Goal: Information Seeking & Learning: Check status

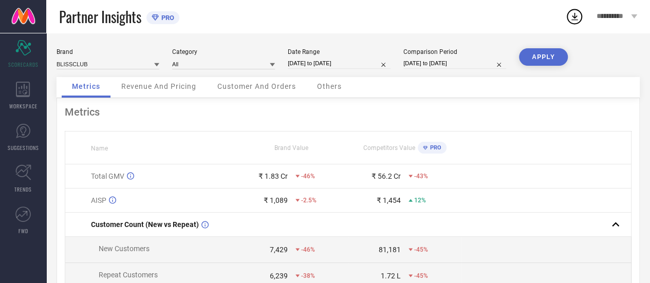
click at [169, 89] on span "Revenue And Pricing" at bounding box center [158, 86] width 75 height 8
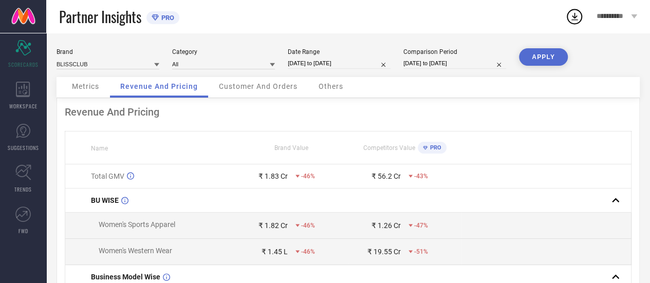
select select "8"
select select "2025"
select select "9"
select select "2025"
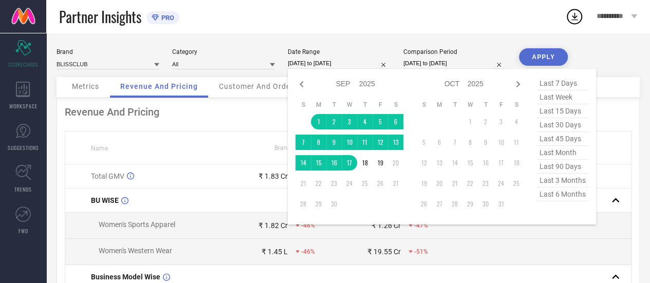
click at [316, 68] on input "[DATE] to [DATE]" at bounding box center [339, 63] width 103 height 11
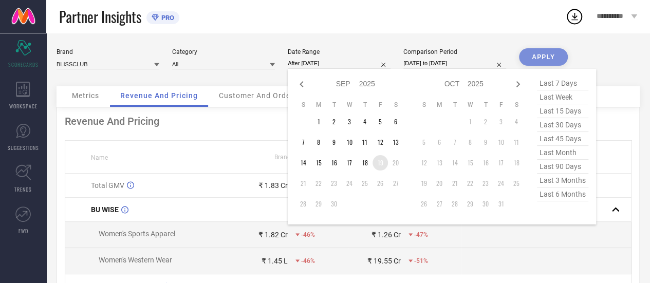
click at [375, 168] on td "19" at bounding box center [380, 162] width 15 height 15
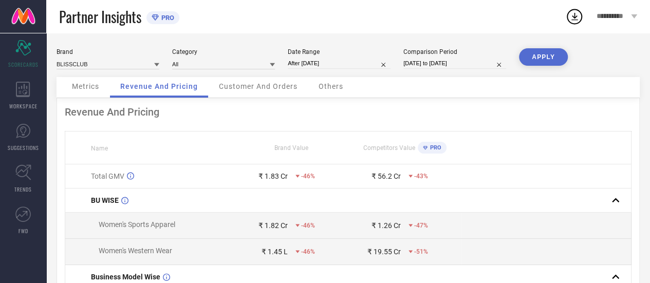
type input "[DATE] to [DATE]"
select select "7"
select select "2025"
select select "8"
select select "2025"
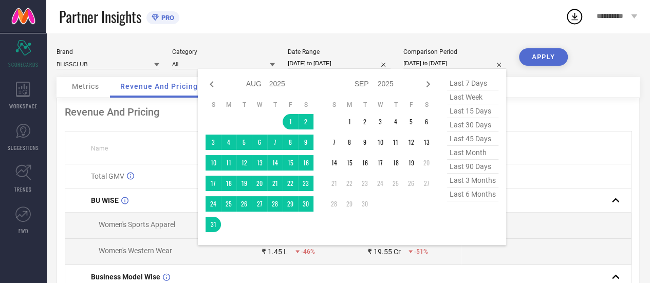
click at [417, 63] on input "[DATE] to [DATE]" at bounding box center [455, 63] width 103 height 11
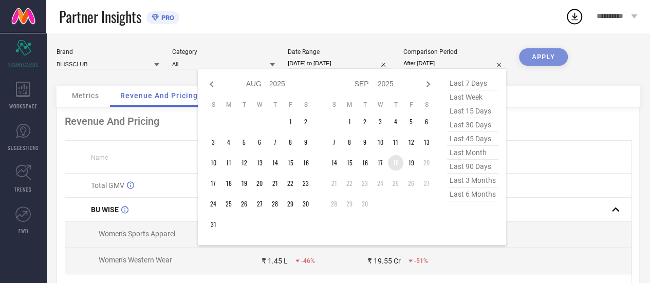
click at [395, 162] on td "18" at bounding box center [395, 162] width 15 height 15
type input "[DATE] to [DATE]"
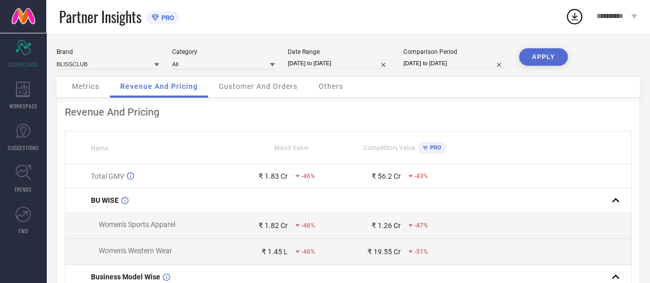
click at [541, 63] on button "APPLY" at bounding box center [543, 56] width 49 height 17
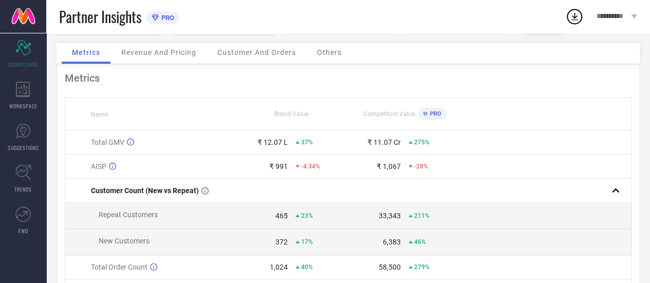
scroll to position [33, 0]
click at [134, 57] on span "Revenue And Pricing" at bounding box center [158, 53] width 75 height 8
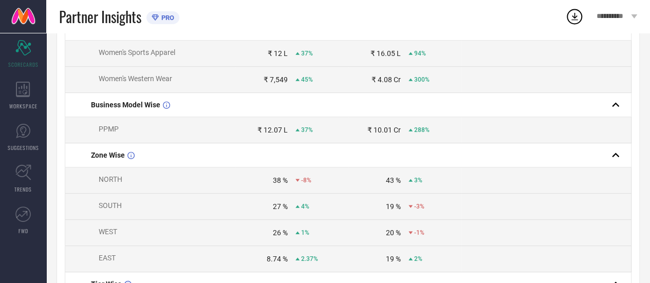
scroll to position [0, 0]
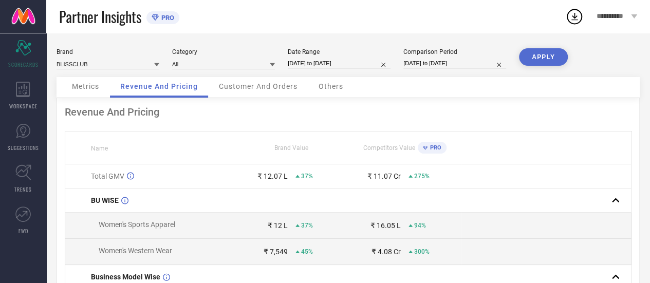
click at [88, 86] on span "Metrics" at bounding box center [85, 86] width 27 height 8
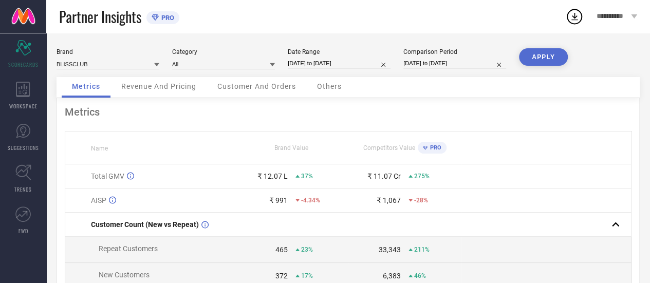
click at [241, 89] on span "Customer And Orders" at bounding box center [256, 86] width 79 height 8
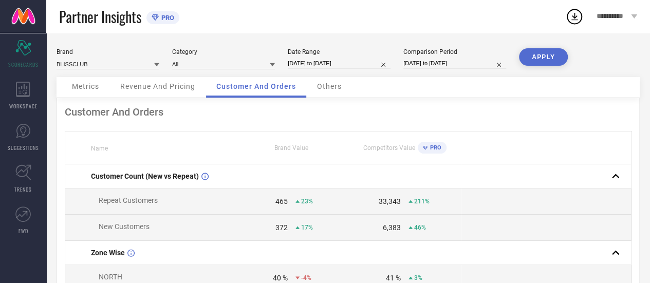
click at [328, 88] on span "Others" at bounding box center [329, 86] width 25 height 8
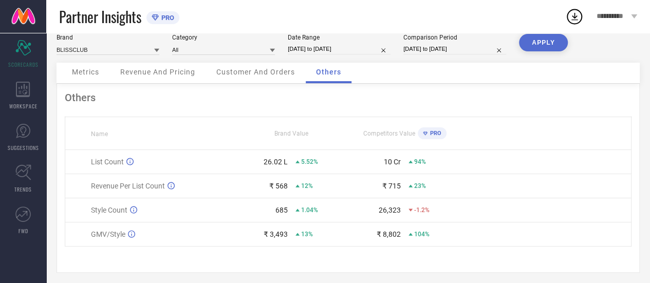
scroll to position [21, 0]
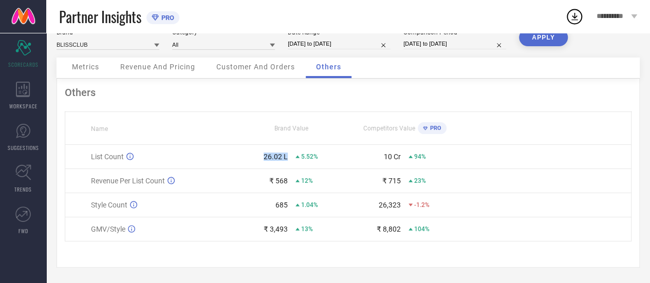
drag, startPoint x: 290, startPoint y: 158, endPoint x: 258, endPoint y: 157, distance: 31.9
click at [258, 157] on div "26.02 L 5.52%" at bounding box center [291, 157] width 112 height 8
click at [317, 160] on div "26.02 L 5.52%" at bounding box center [291, 157] width 112 height 8
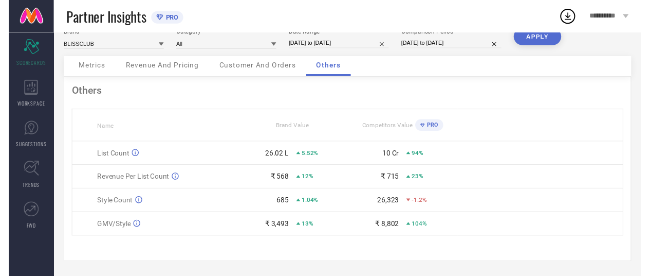
scroll to position [0, 0]
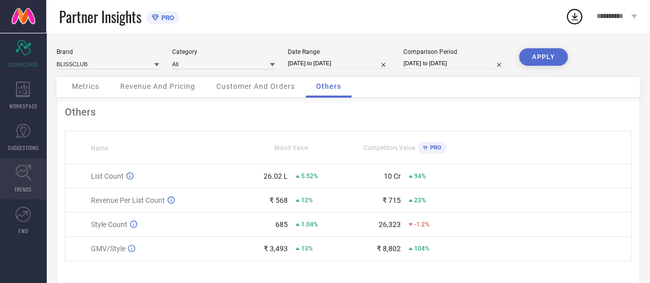
click at [27, 180] on icon at bounding box center [23, 173] width 16 height 16
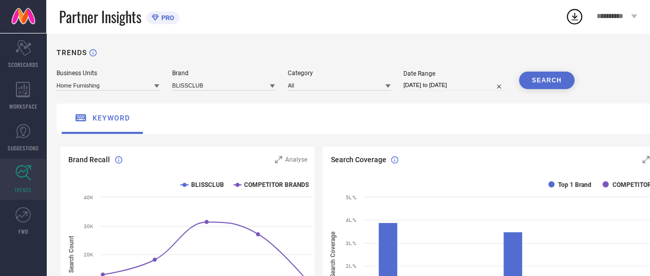
select select "7"
select select "2025"
select select "8"
select select "2025"
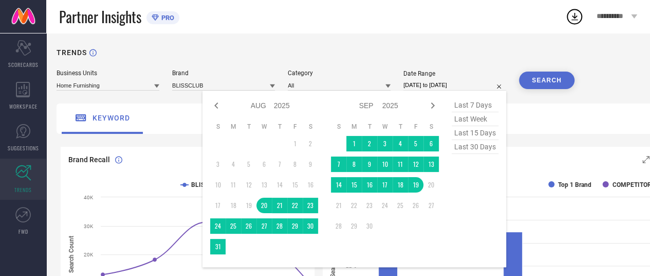
click at [436, 89] on input "[DATE] to [DATE]" at bounding box center [455, 85] width 103 height 11
click at [416, 188] on td "19" at bounding box center [415, 184] width 15 height 15
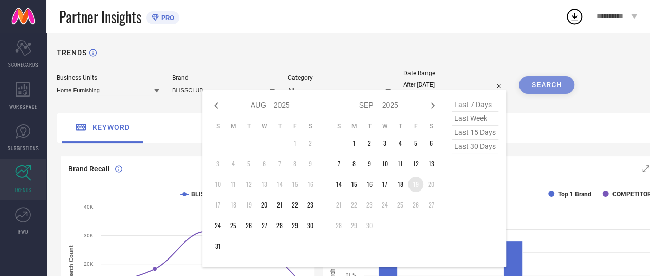
type input "[DATE] to [DATE]"
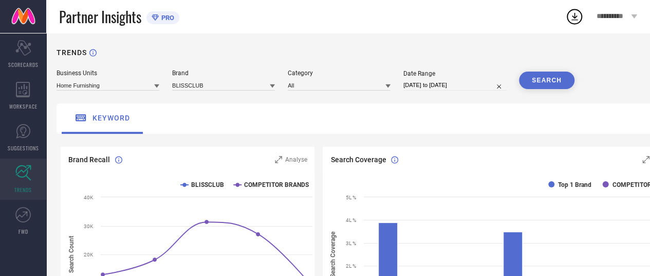
click at [549, 80] on button "SEARCH" at bounding box center [547, 79] width 56 height 17
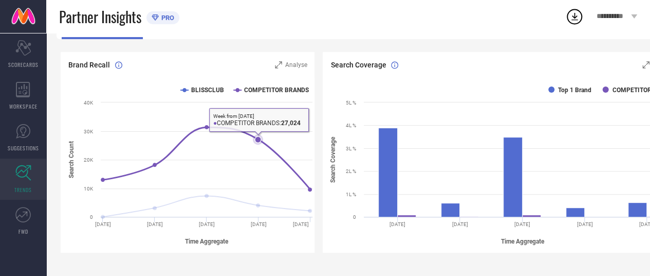
scroll to position [54, 0]
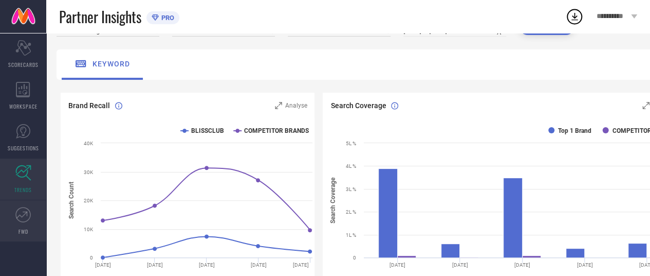
click at [28, 214] on icon at bounding box center [22, 214] width 15 height 15
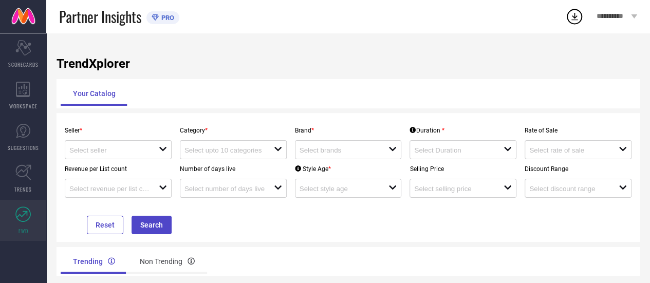
scroll to position [46, 0]
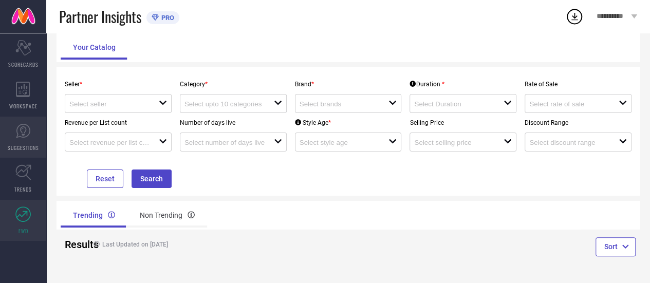
click at [18, 126] on icon at bounding box center [22, 130] width 15 height 15
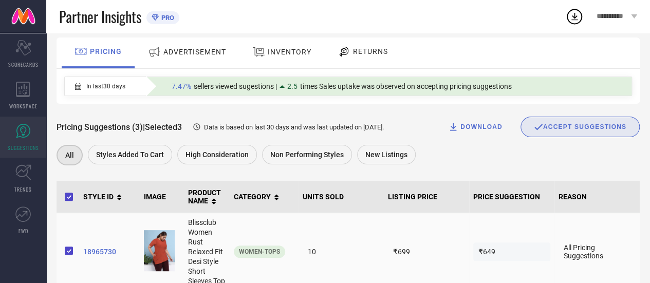
scroll to position [57, 0]
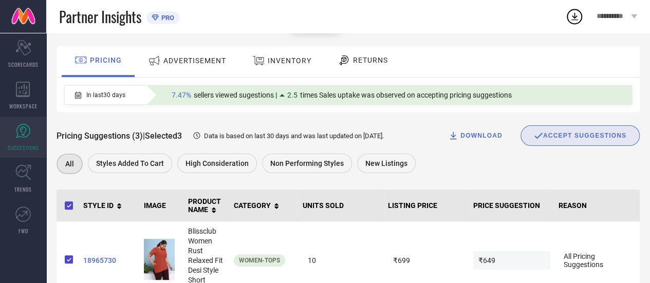
click at [199, 59] on span "ADVERTISEMENT" at bounding box center [194, 61] width 63 height 8
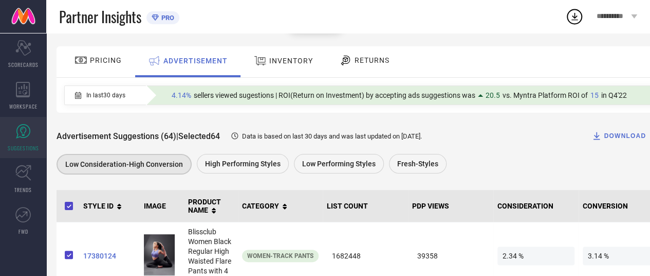
click at [289, 61] on span "INVENTORY" at bounding box center [291, 61] width 44 height 8
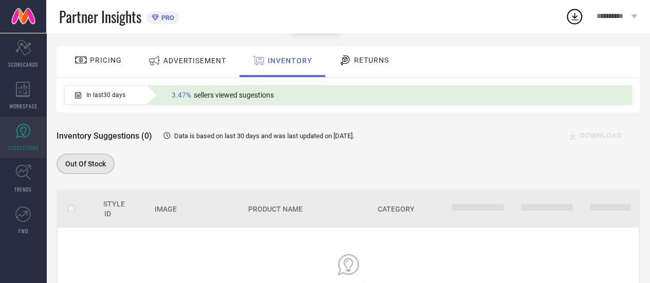
click at [354, 61] on span "RETURNS" at bounding box center [371, 60] width 35 height 8
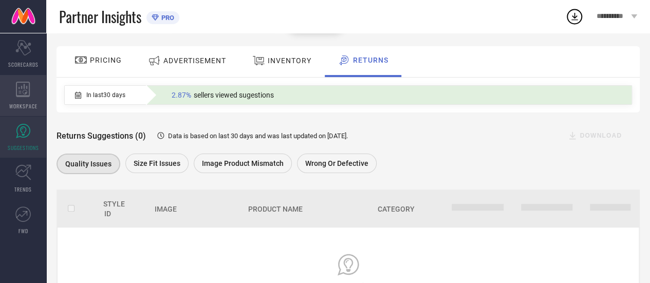
click at [24, 100] on div "WORKSPACE" at bounding box center [23, 95] width 46 height 41
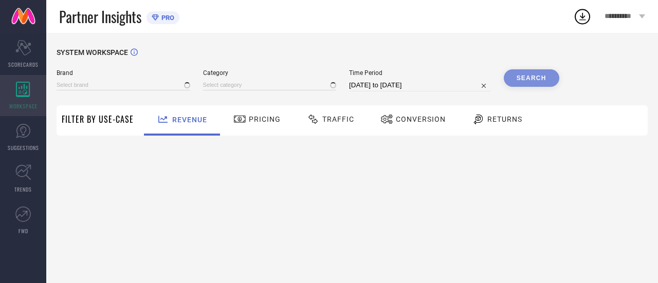
type input "BLISSCLUB"
type input "All"
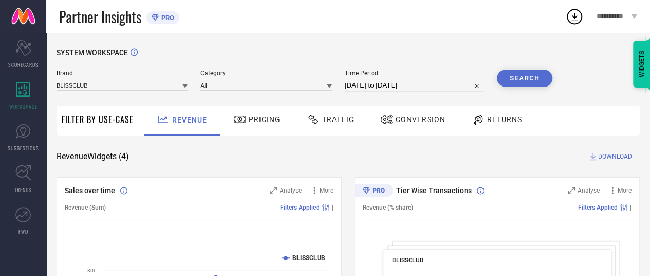
select select "7"
select select "2025"
select select "8"
select select "2025"
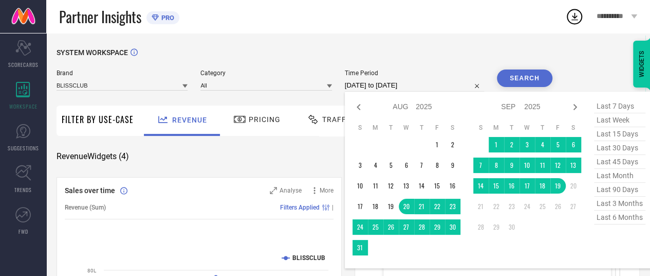
click at [367, 84] on input "[DATE] to [DATE]" at bounding box center [414, 85] width 139 height 12
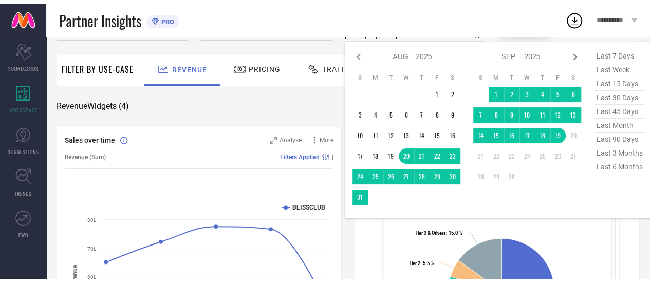
scroll to position [55, 0]
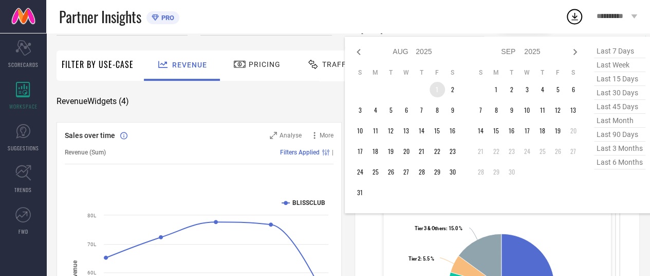
click at [436, 89] on td "1" at bounding box center [437, 89] width 15 height 15
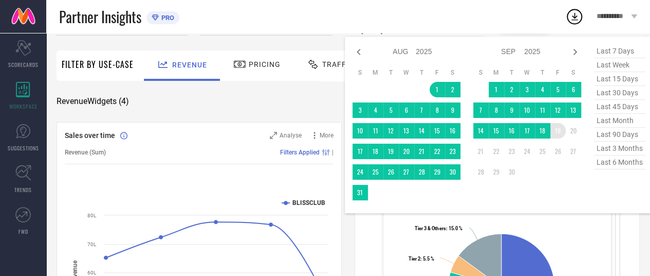
type input "[DATE] to [DATE]"
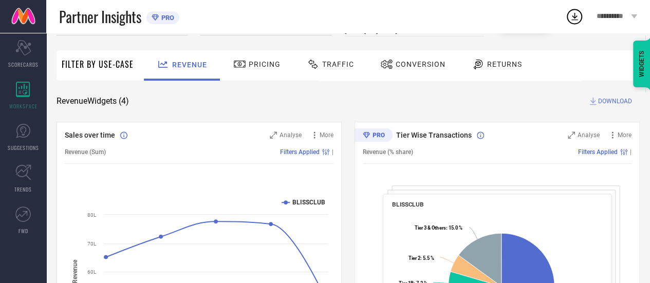
scroll to position [0, 0]
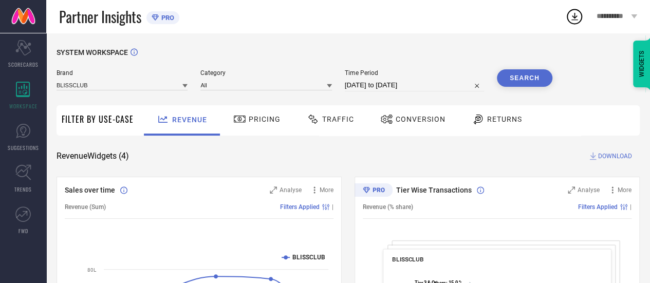
click at [511, 77] on button "Search" at bounding box center [525, 77] width 56 height 17
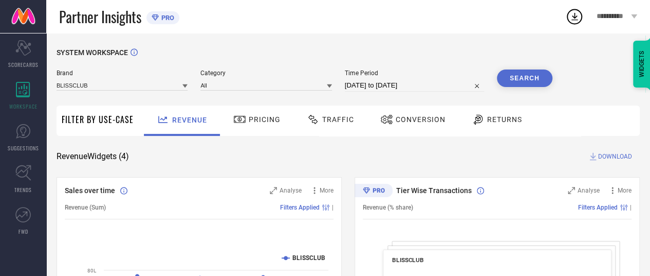
select select "7"
select select "2025"
select select "8"
select select "2025"
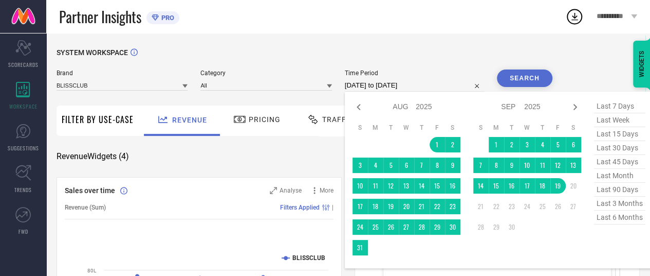
click at [376, 86] on input "[DATE] to [DATE]" at bounding box center [414, 85] width 139 height 12
click at [360, 111] on icon at bounding box center [359, 107] width 12 height 12
select select "6"
select select "2025"
select select "7"
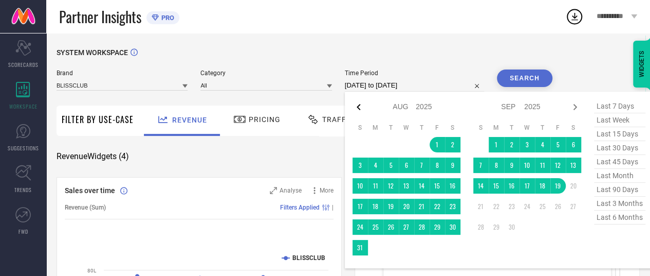
select select "2025"
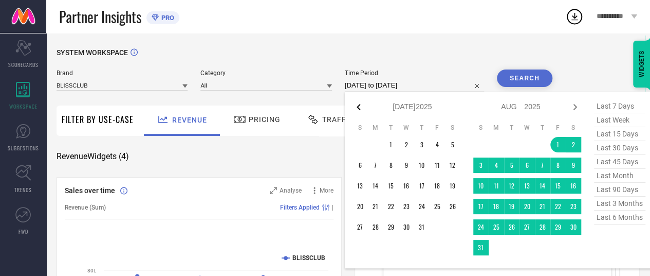
click at [360, 111] on icon at bounding box center [359, 107] width 12 height 12
select select "5"
select select "2025"
select select "6"
select select "2025"
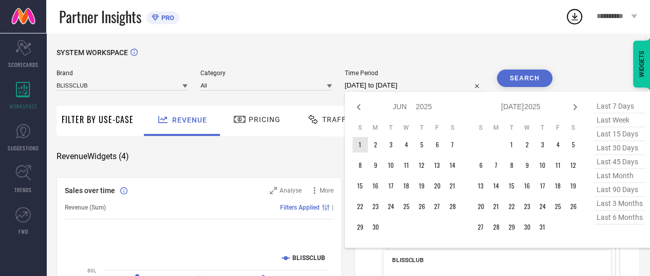
type input "After [DATE]"
click at [361, 147] on td "1" at bounding box center [360, 144] width 15 height 15
click at [577, 106] on icon at bounding box center [575, 107] width 12 height 12
select select "6"
select select "2025"
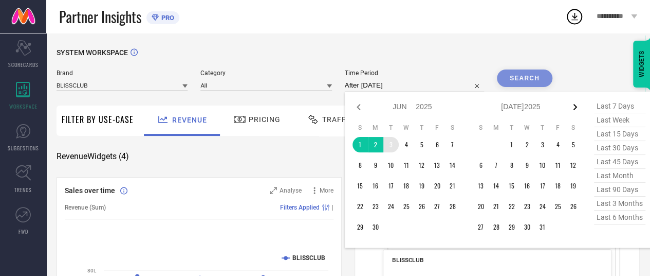
select select "7"
select select "2025"
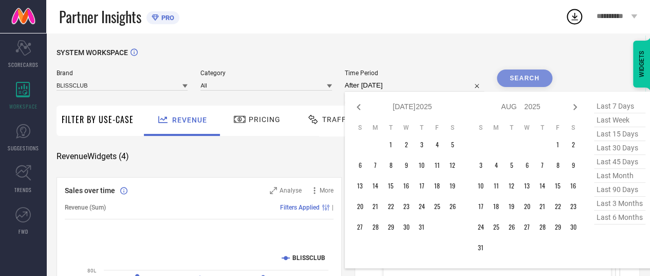
click at [577, 106] on icon at bounding box center [575, 107] width 12 height 12
select select "7"
select select "2025"
select select "8"
select select "2025"
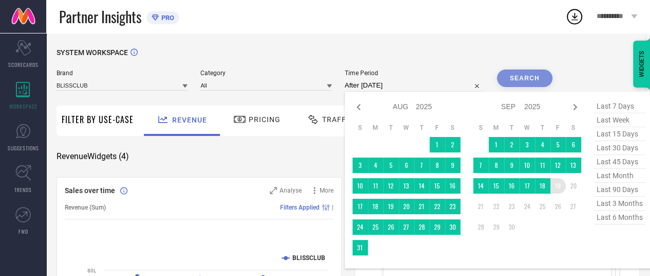
type input "[DATE] to [DATE]"
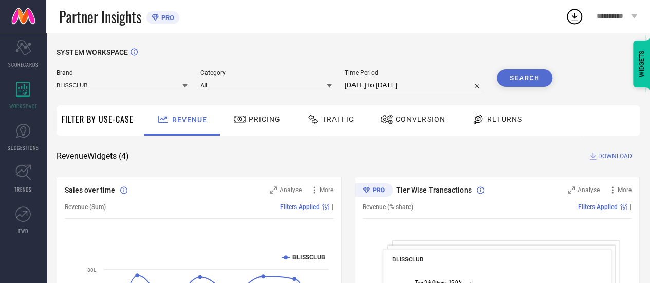
click at [535, 83] on button "Search" at bounding box center [525, 77] width 56 height 17
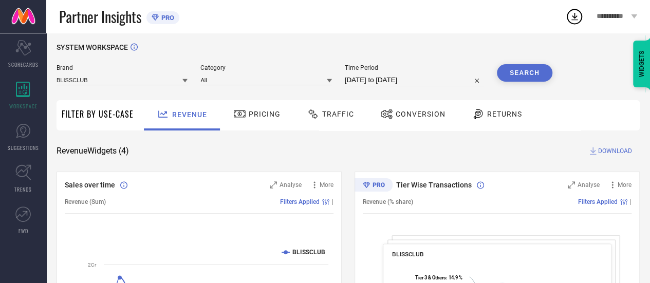
scroll to position [4, 0]
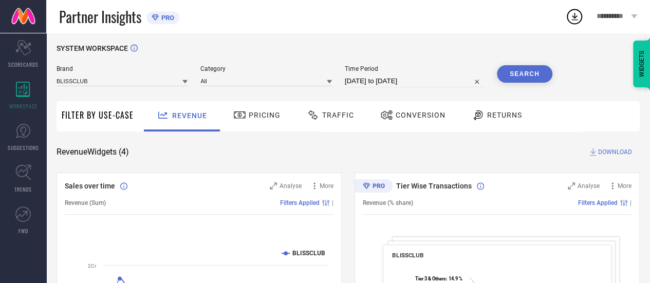
click at [254, 122] on div "Pricing" at bounding box center [257, 114] width 52 height 17
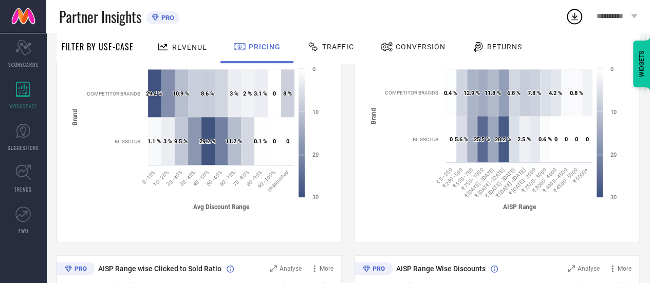
scroll to position [185, 0]
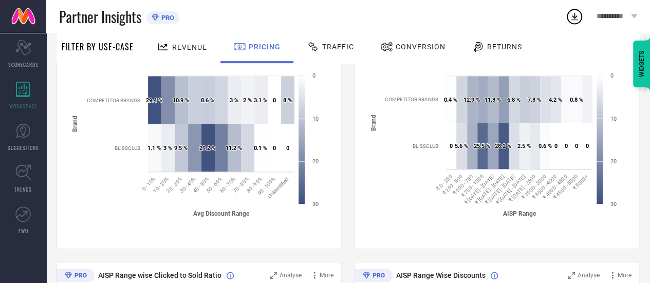
click at [493, 52] on div "Returns" at bounding box center [497, 46] width 56 height 17
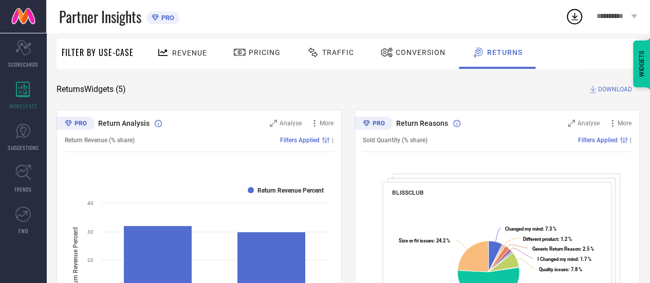
scroll to position [0, 0]
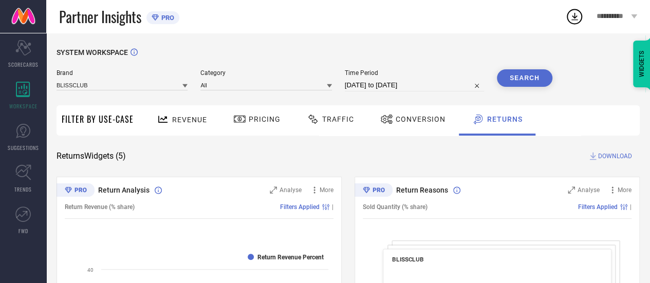
click at [322, 122] on span "Traffic" at bounding box center [338, 119] width 32 height 8
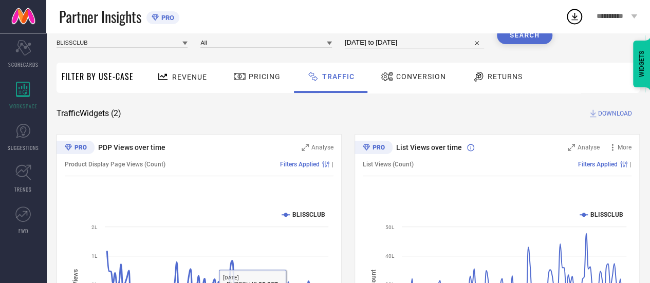
scroll to position [41, 0]
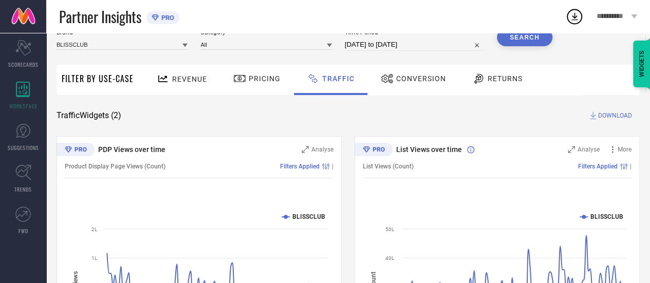
click at [410, 81] on span "Conversion" at bounding box center [421, 79] width 50 height 8
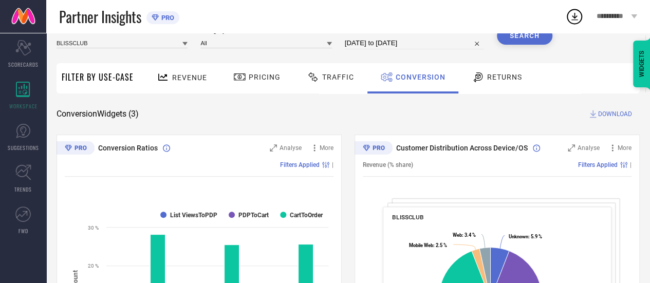
scroll to position [0, 0]
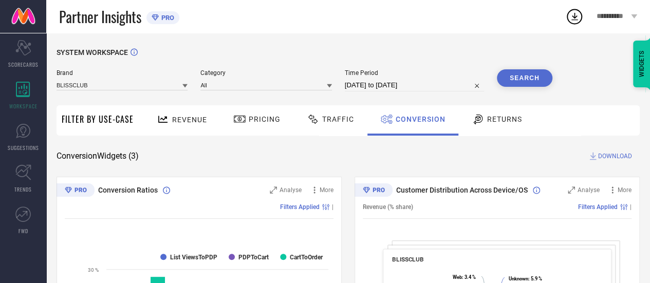
click at [501, 120] on span "Returns" at bounding box center [504, 119] width 35 height 8
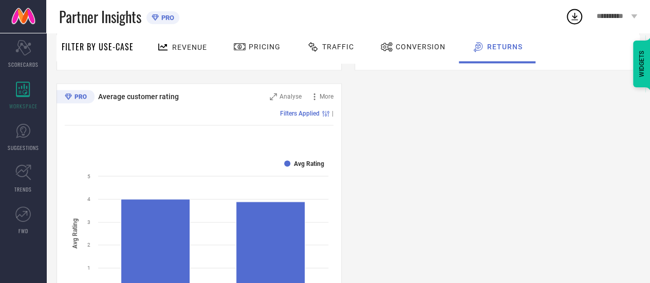
scroll to position [634, 0]
click at [29, 49] on icon at bounding box center [22, 47] width 15 height 15
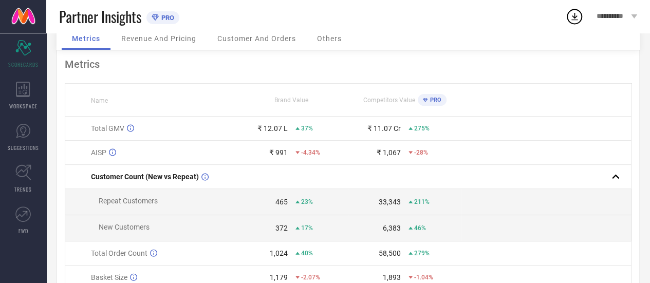
scroll to position [79, 0]
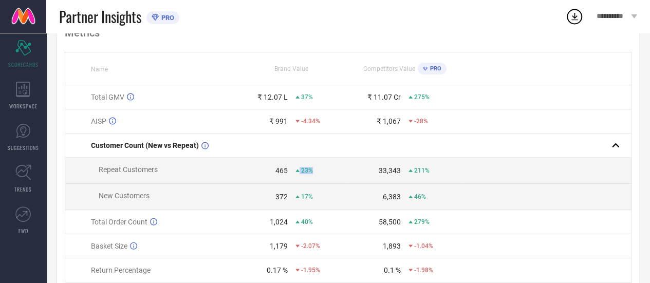
drag, startPoint x: 311, startPoint y: 171, endPoint x: 286, endPoint y: 177, distance: 25.4
click at [286, 177] on td "465 23%" at bounding box center [291, 171] width 113 height 26
drag, startPoint x: 310, startPoint y: 198, endPoint x: 290, endPoint y: 201, distance: 19.2
click at [290, 201] on div "372 17%" at bounding box center [291, 197] width 112 height 8
click at [361, 194] on td "6,383 46%" at bounding box center [404, 197] width 113 height 26
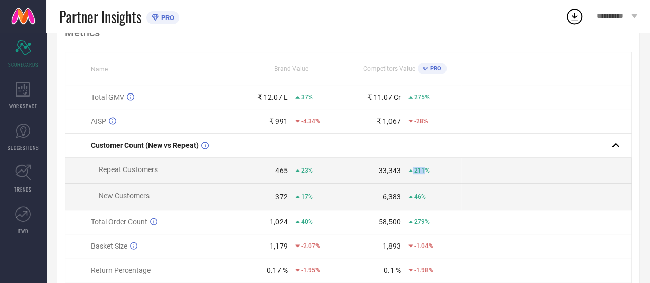
drag, startPoint x: 425, startPoint y: 171, endPoint x: 408, endPoint y: 173, distance: 16.5
click at [409, 173] on div "211%" at bounding box center [419, 170] width 21 height 7
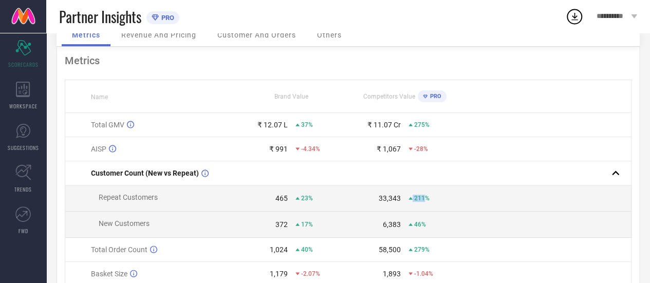
scroll to position [0, 0]
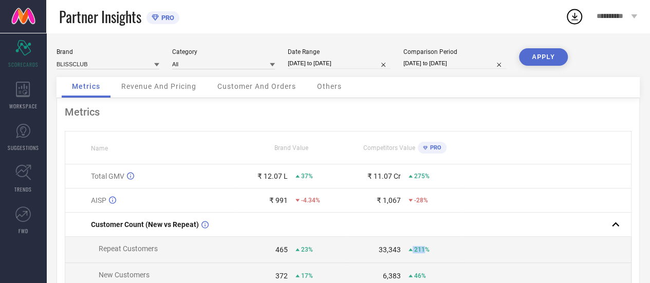
click at [30, 20] on link at bounding box center [23, 16] width 46 height 33
